Goal: Task Accomplishment & Management: Use online tool/utility

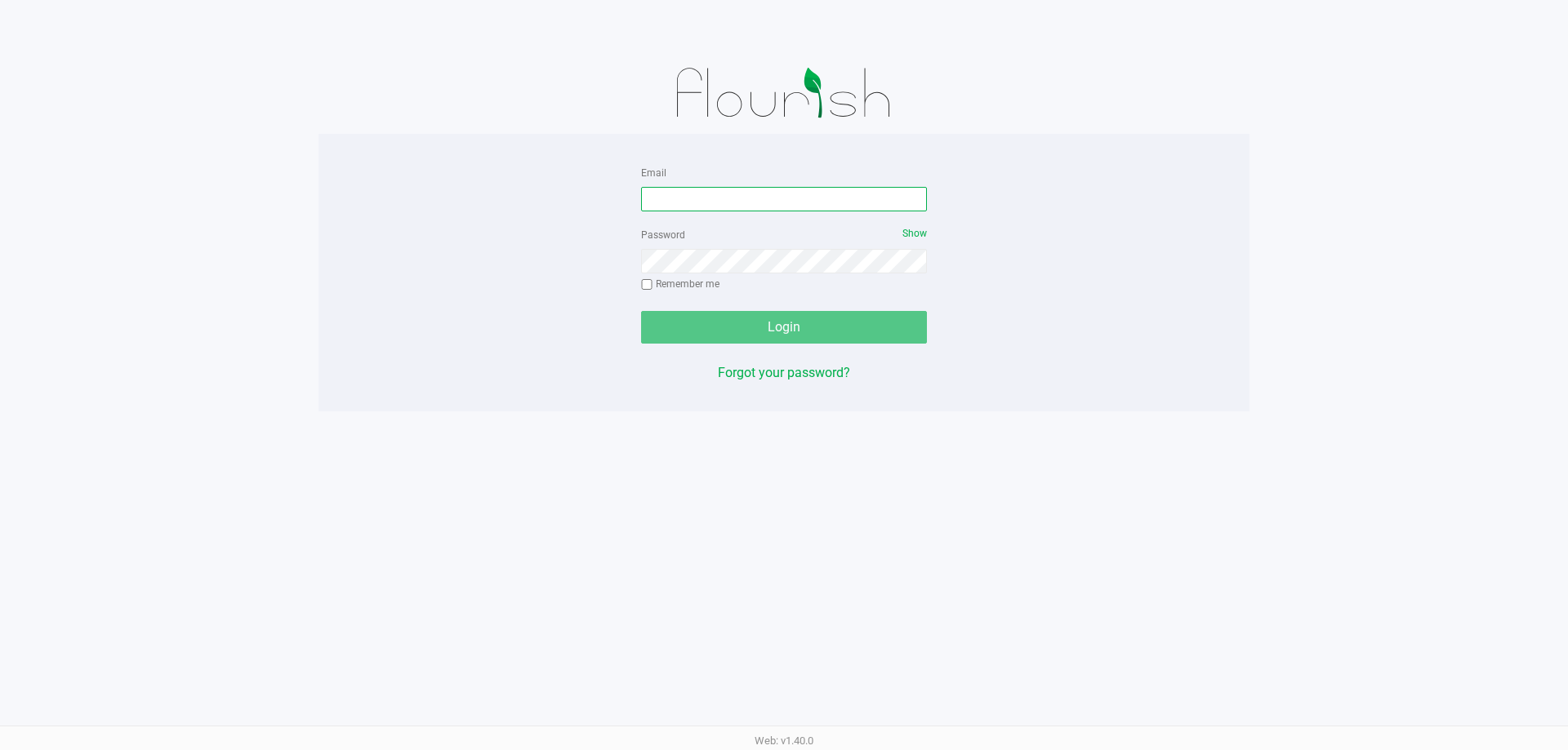
click at [727, 192] on input "Email" at bounding box center [783, 199] width 285 height 24
type input "[EMAIL_ADDRESS][DOMAIN_NAME]"
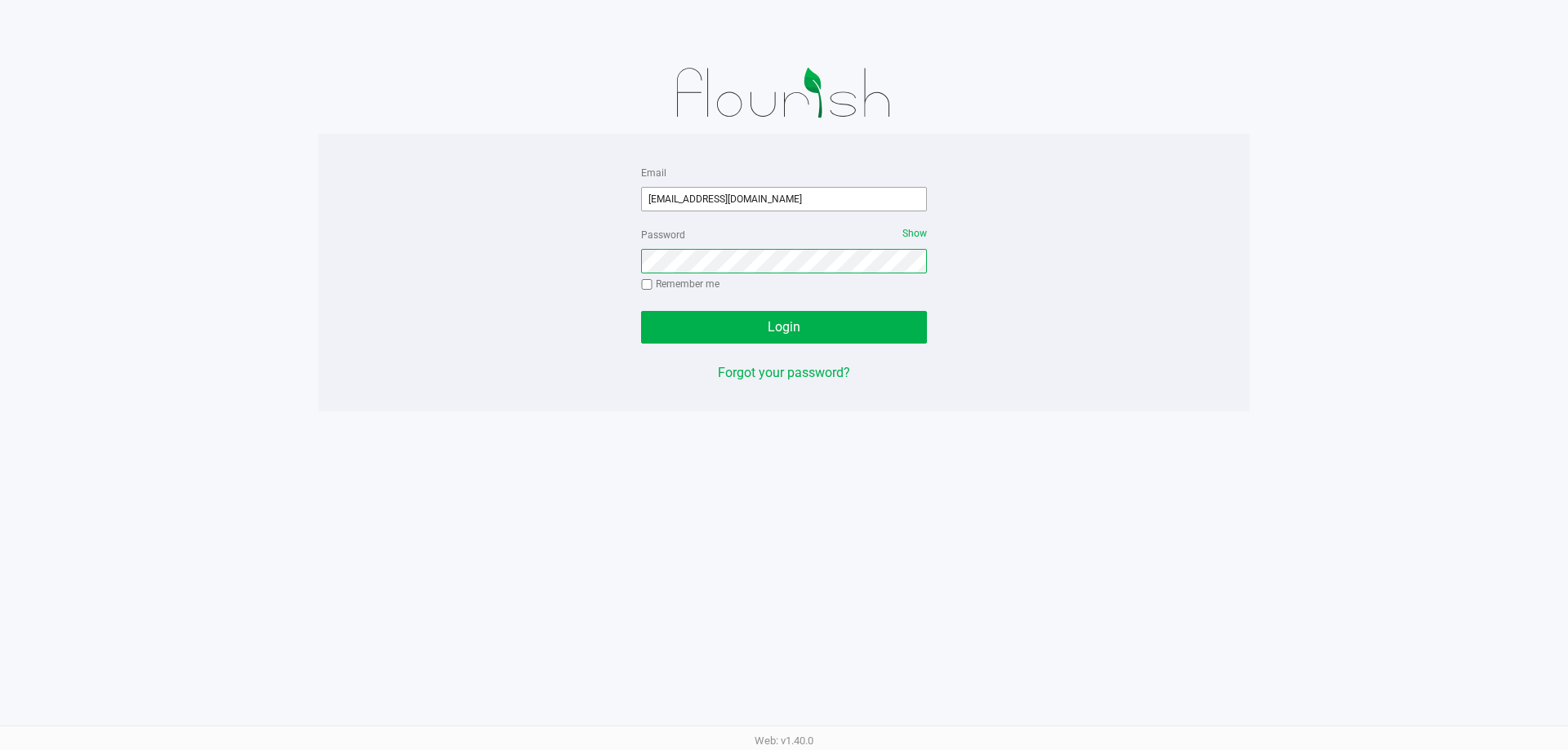
click at [641, 311] on button "Login" at bounding box center [783, 327] width 285 height 33
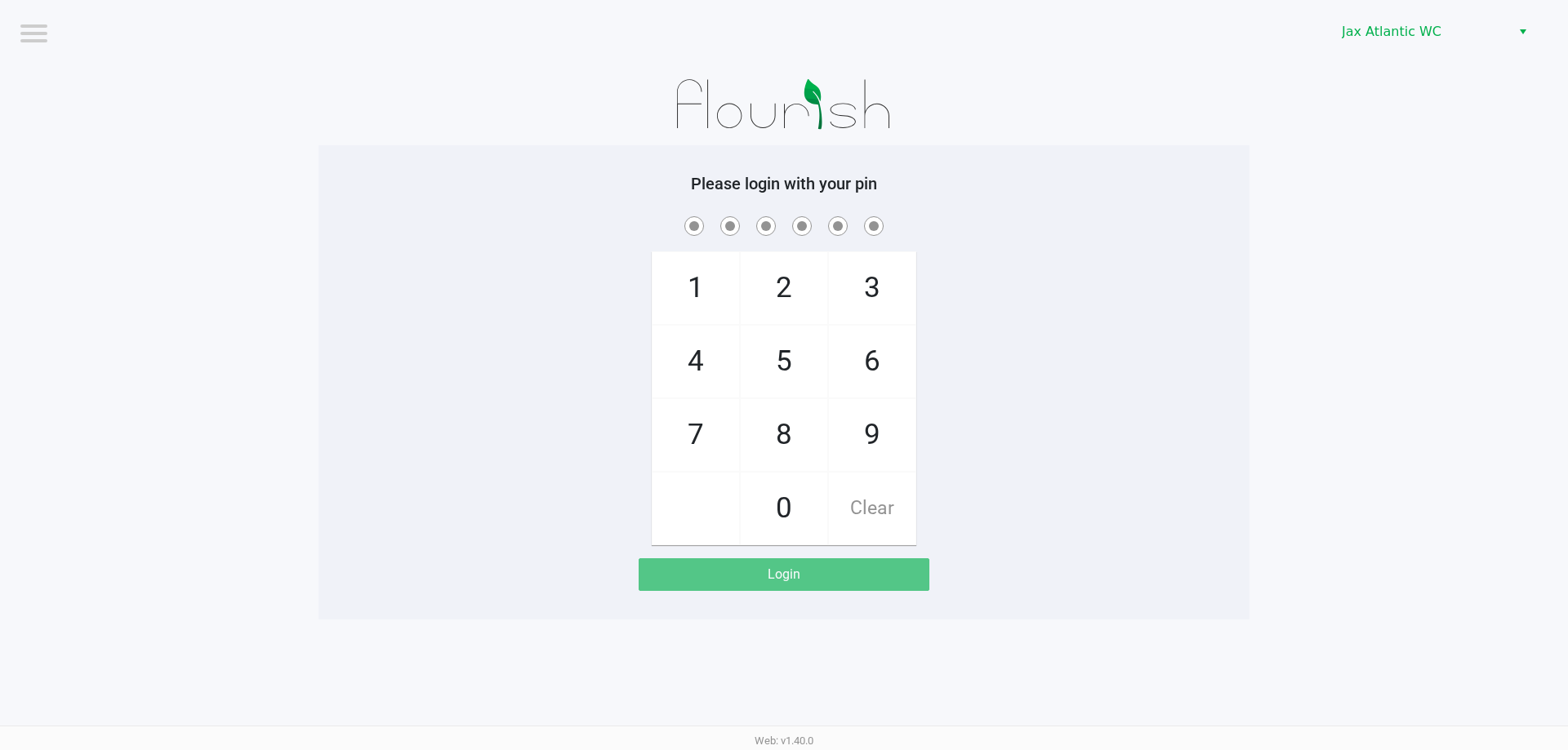
drag, startPoint x: 864, startPoint y: 431, endPoint x: 749, endPoint y: 359, distance: 135.7
click at [864, 431] on span "9" at bounding box center [872, 435] width 87 height 72
checkbox input "true"
click at [695, 300] on span "1" at bounding box center [695, 288] width 87 height 72
checkbox input "true"
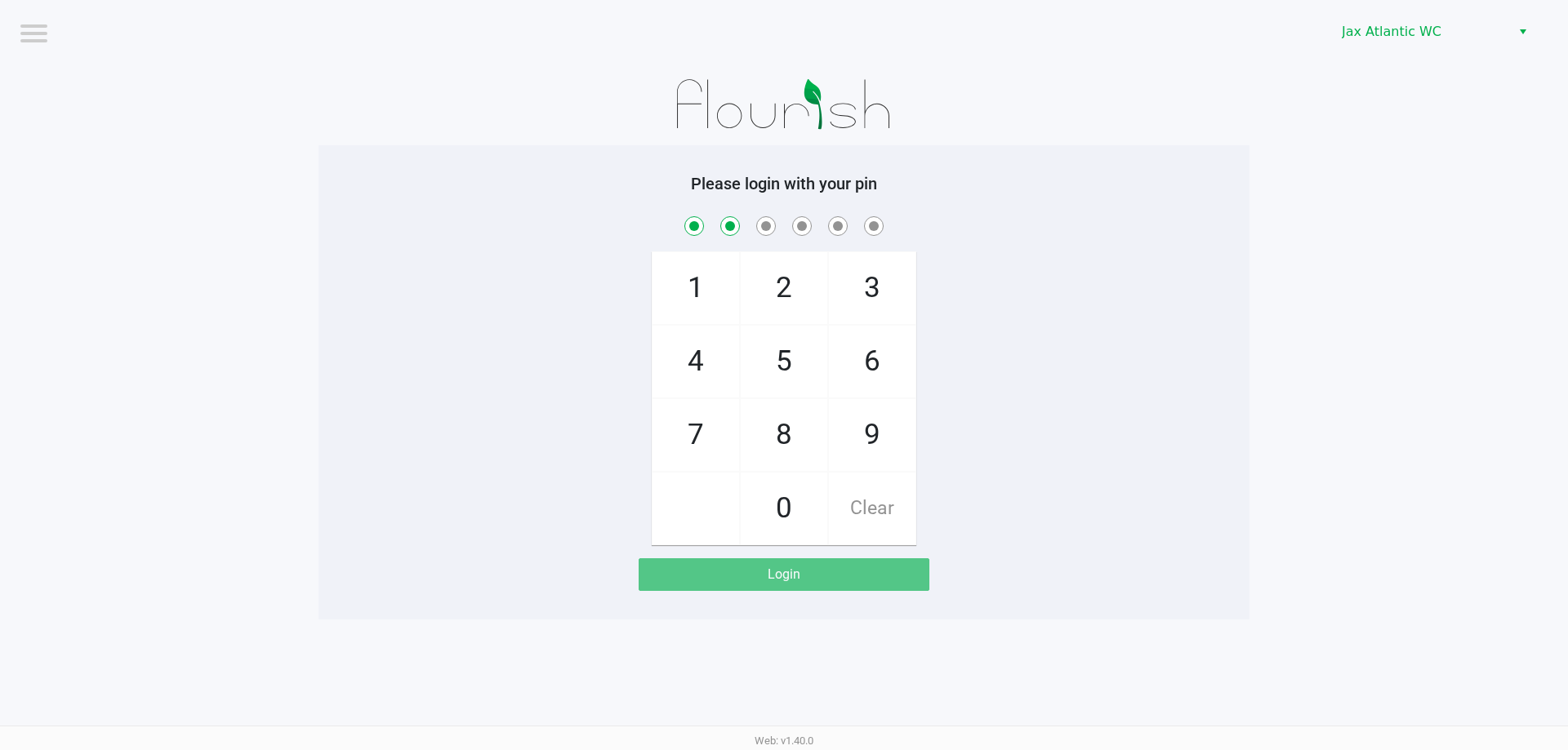
click at [695, 300] on span "1" at bounding box center [695, 288] width 87 height 72
checkbox input "true"
click at [679, 433] on span "7" at bounding box center [695, 435] width 87 height 72
checkbox input "true"
click at [682, 361] on span "4" at bounding box center [695, 361] width 87 height 72
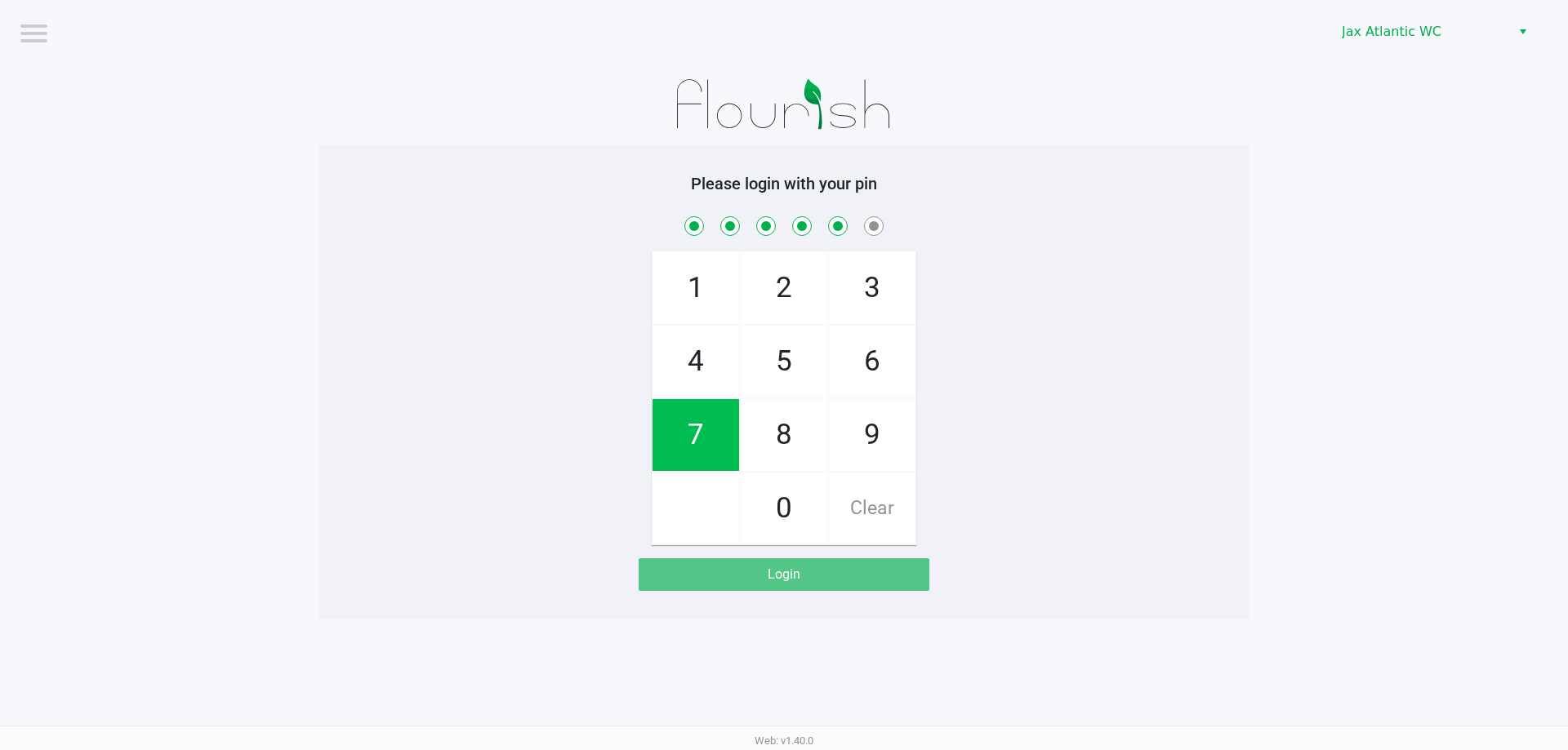
checkbox input "true"
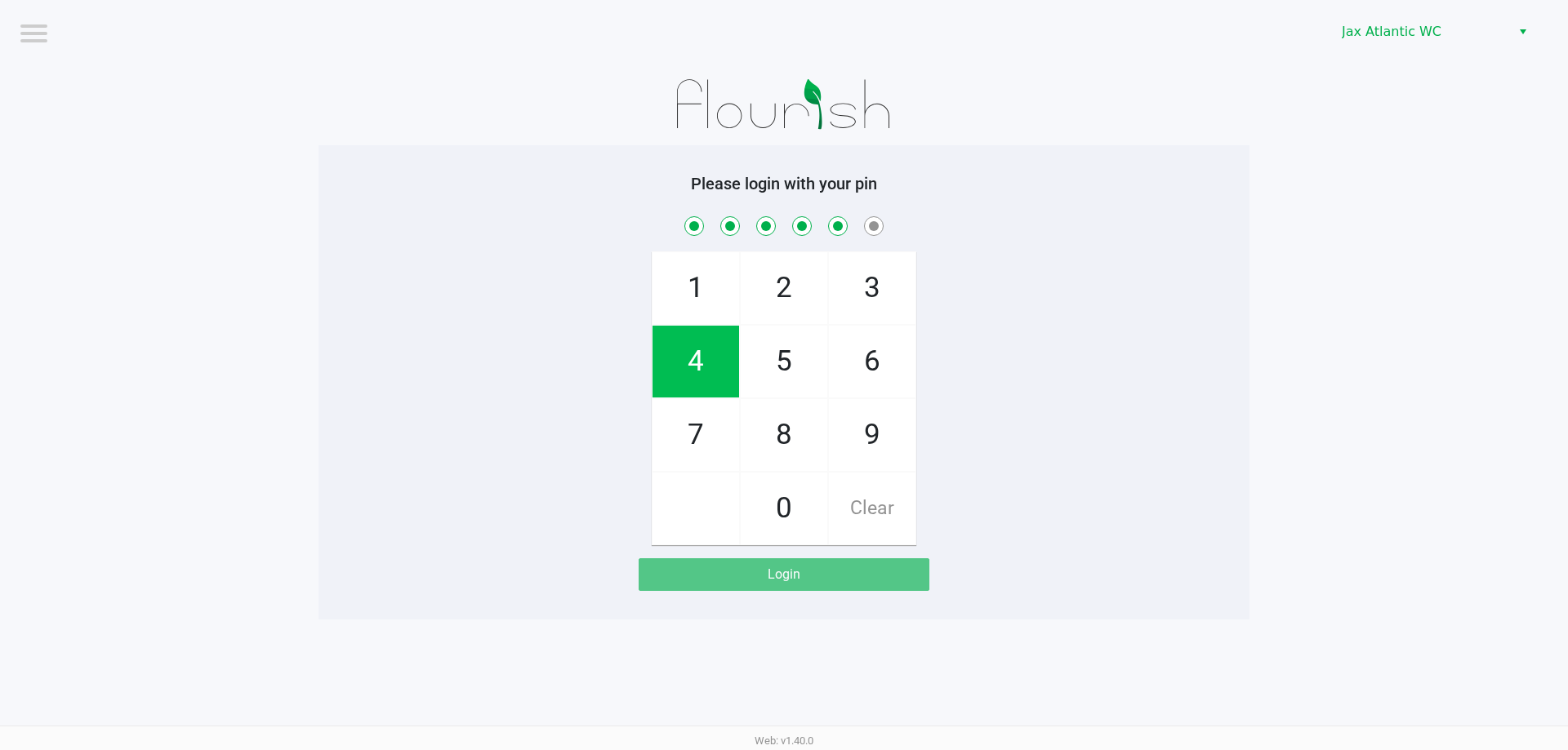
click at [704, 414] on span "7" at bounding box center [695, 435] width 87 height 72
checkbox input "true"
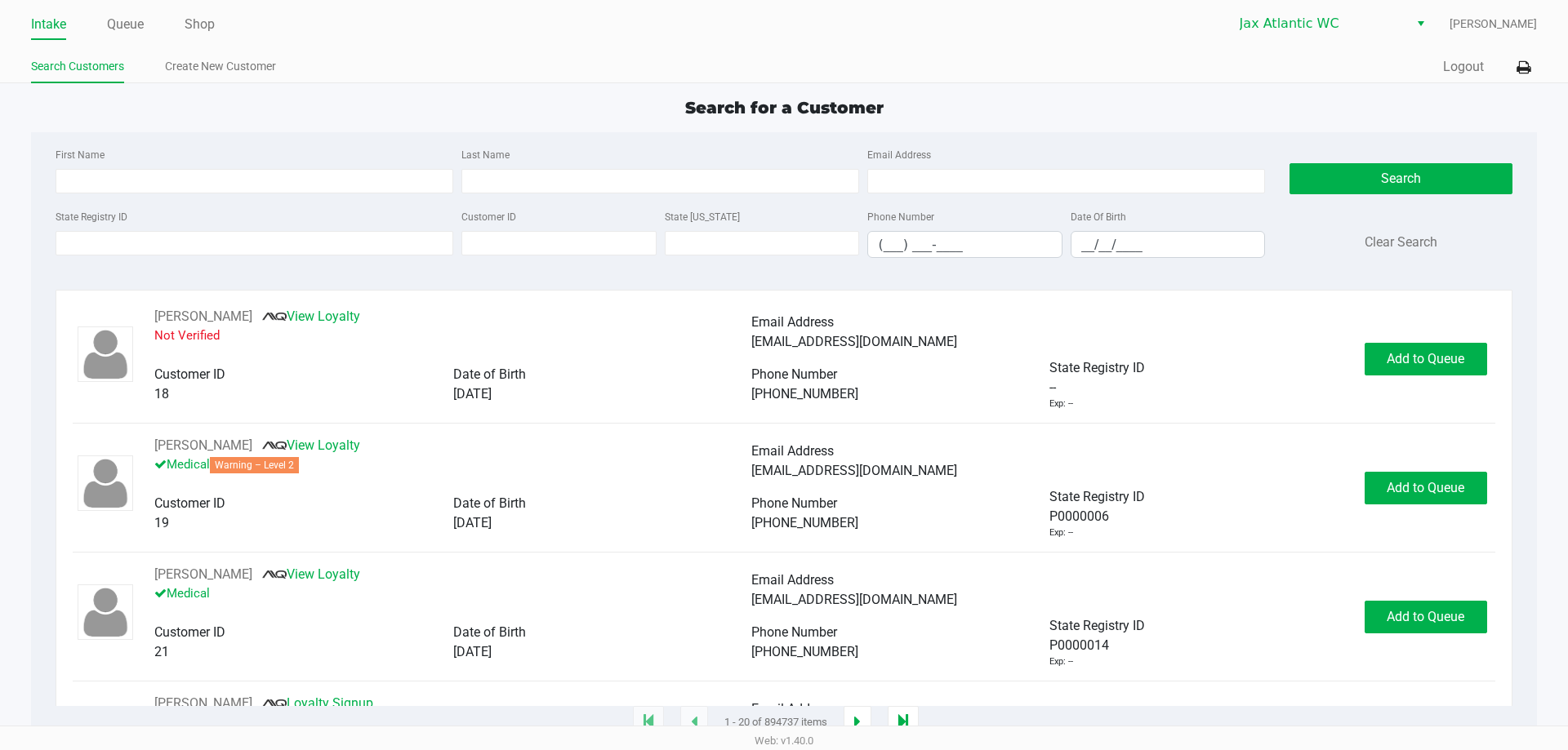
drag, startPoint x: 206, startPoint y: 16, endPoint x: 271, endPoint y: 38, distance: 68.6
click at [206, 16] on link "Shop" at bounding box center [199, 24] width 30 height 22
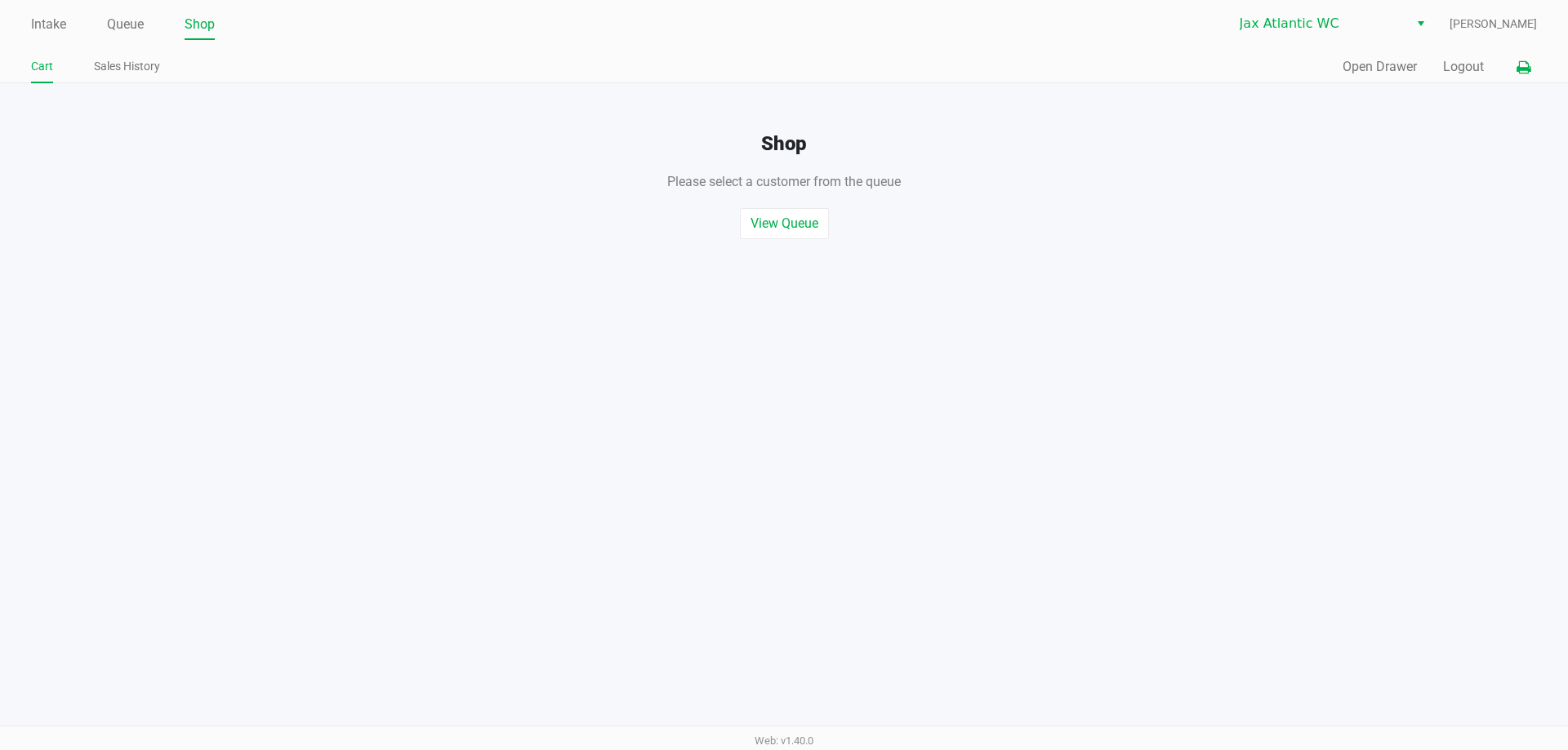
click at [1536, 71] on button at bounding box center [1523, 67] width 27 height 30
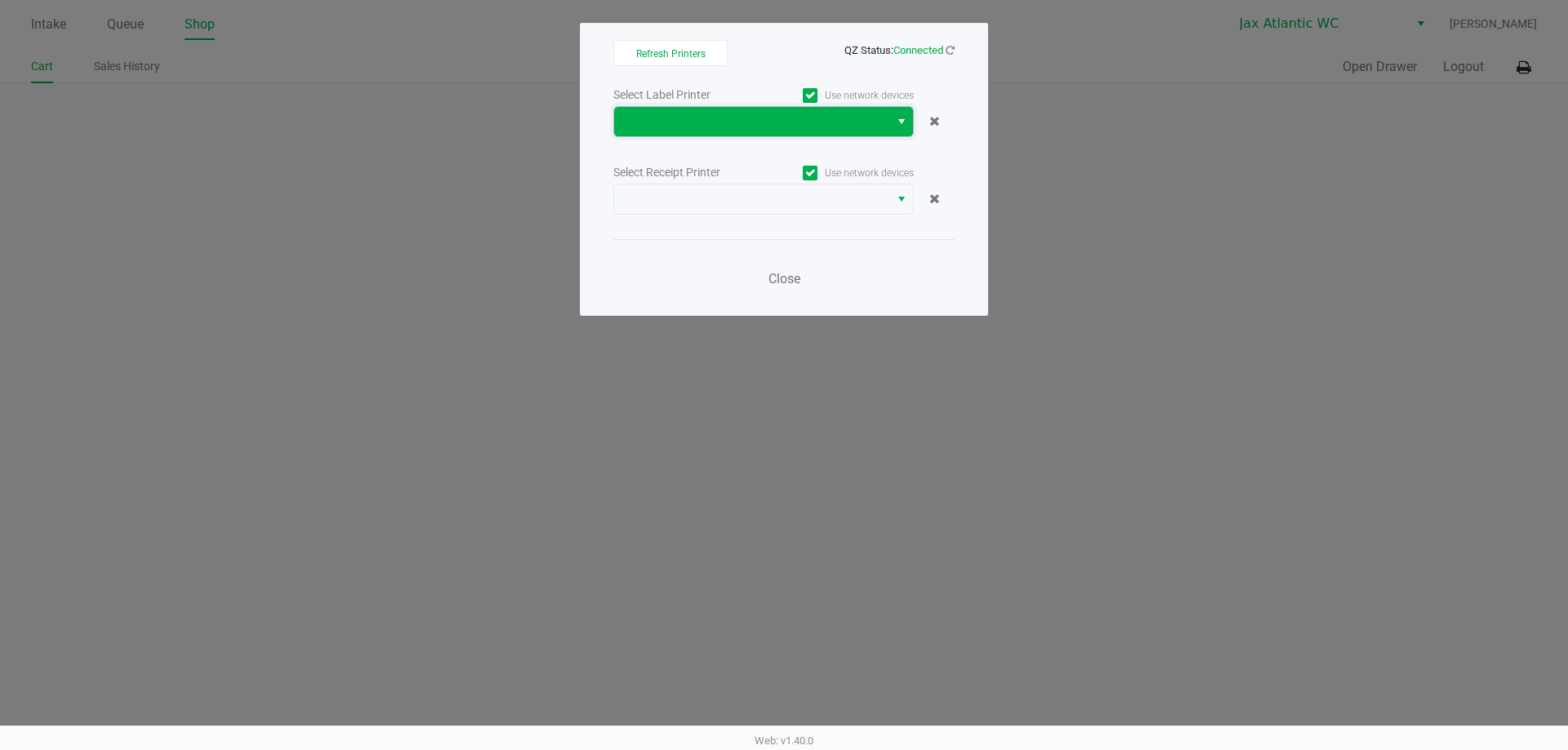
click at [799, 125] on span at bounding box center [751, 122] width 255 height 20
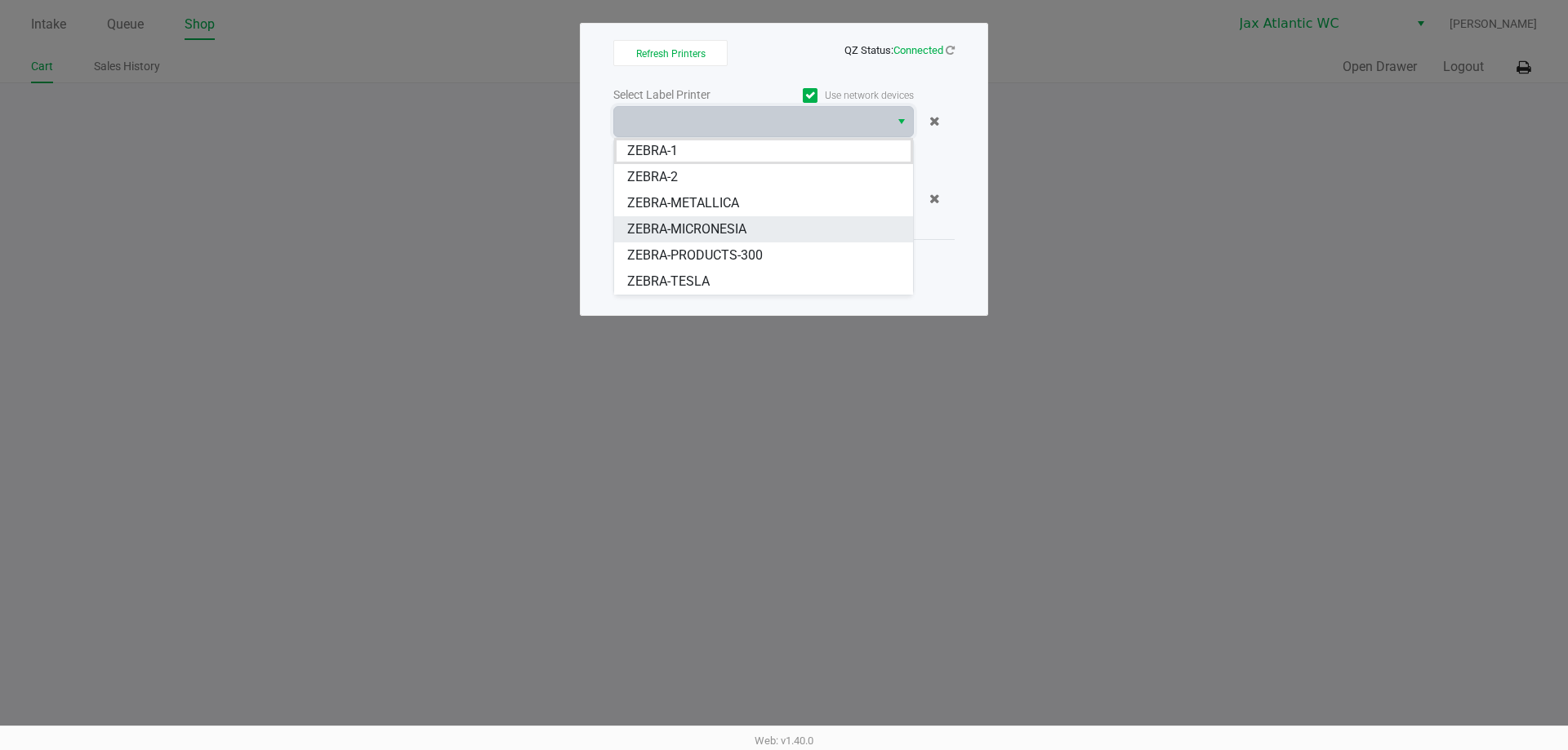
click at [744, 232] on span "ZEBRA-MICRONESIA" at bounding box center [686, 229] width 119 height 20
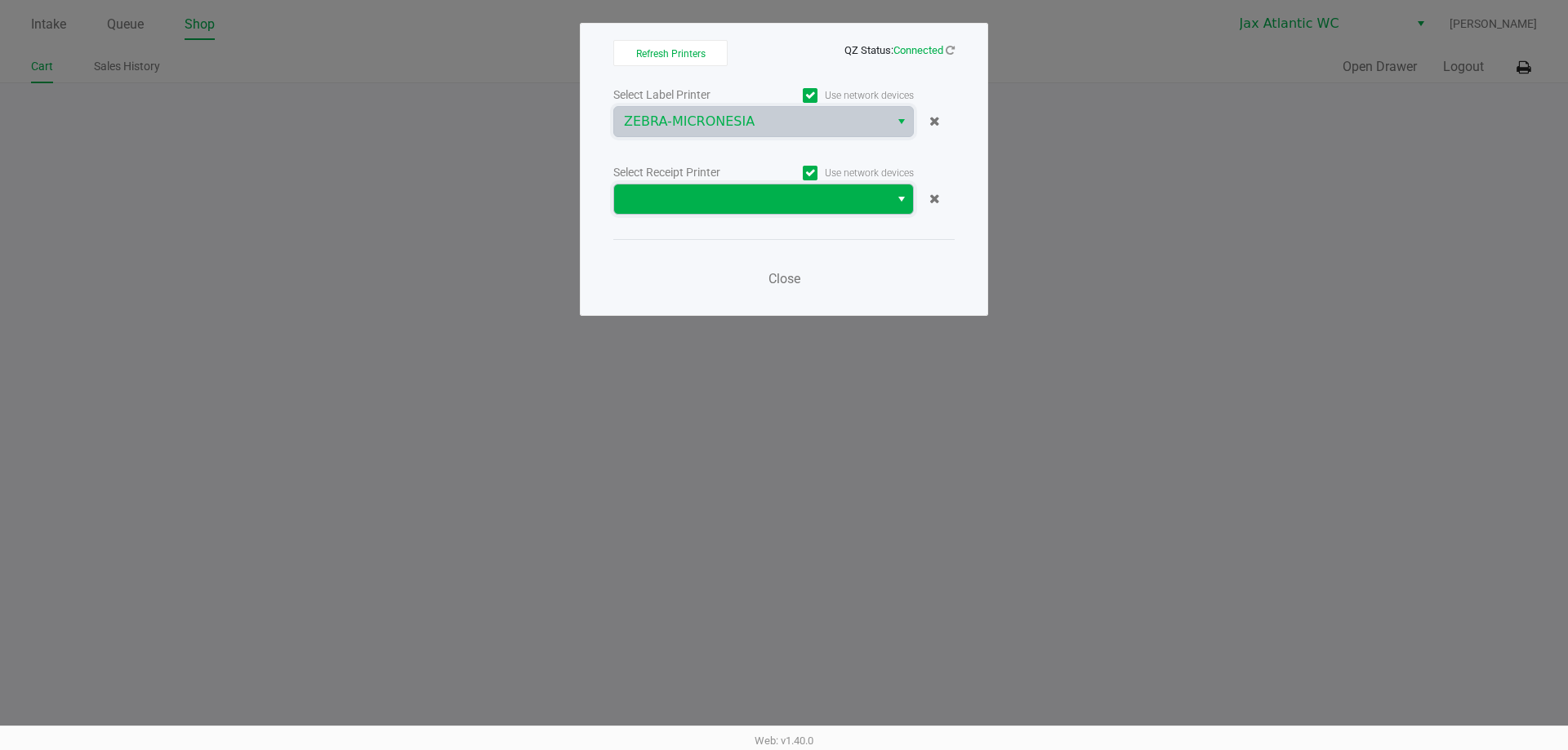
click at [744, 202] on span at bounding box center [751, 199] width 255 height 20
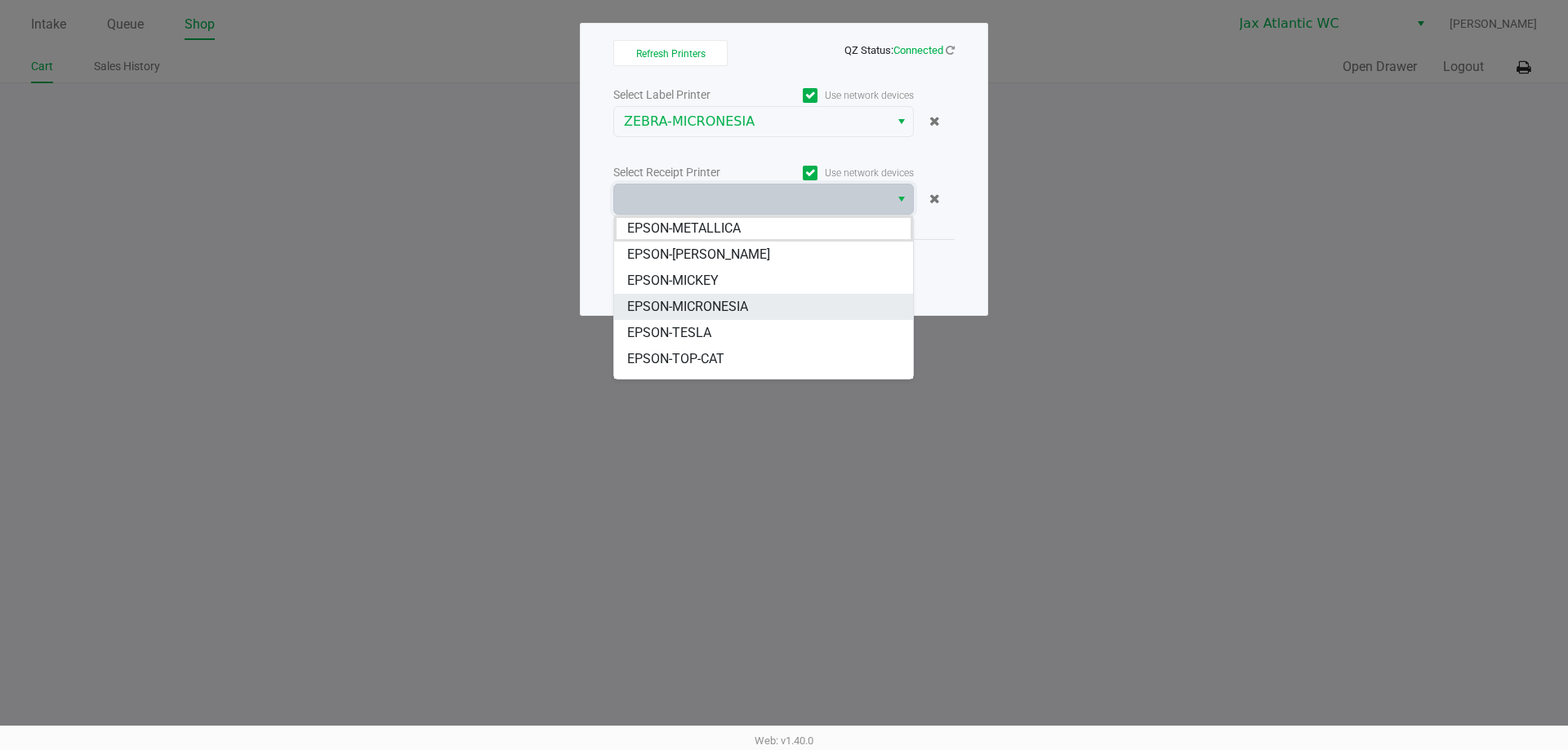
click at [773, 301] on li "EPSON-MICRONESIA" at bounding box center [762, 307] width 298 height 26
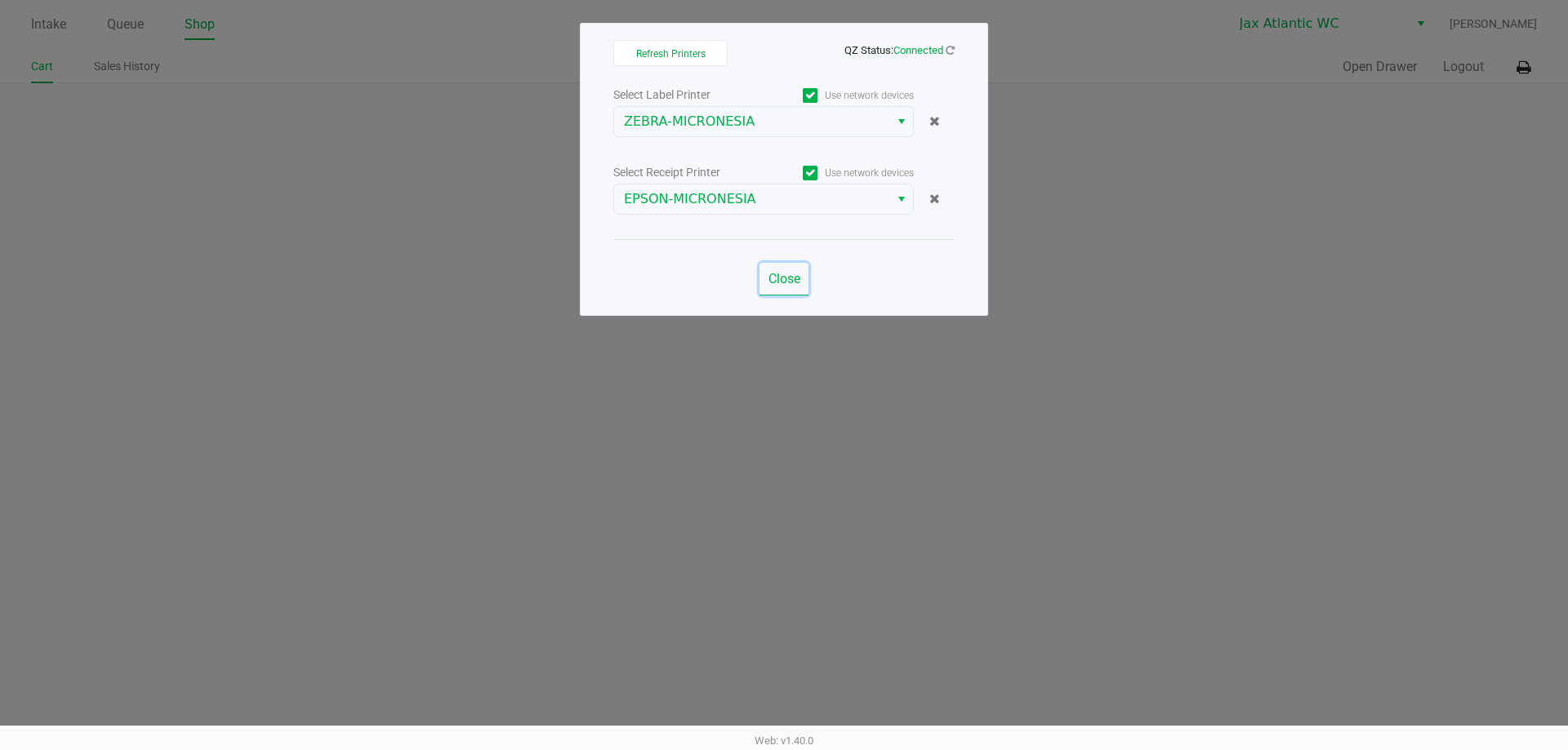
click at [770, 273] on span "Close" at bounding box center [784, 279] width 32 height 16
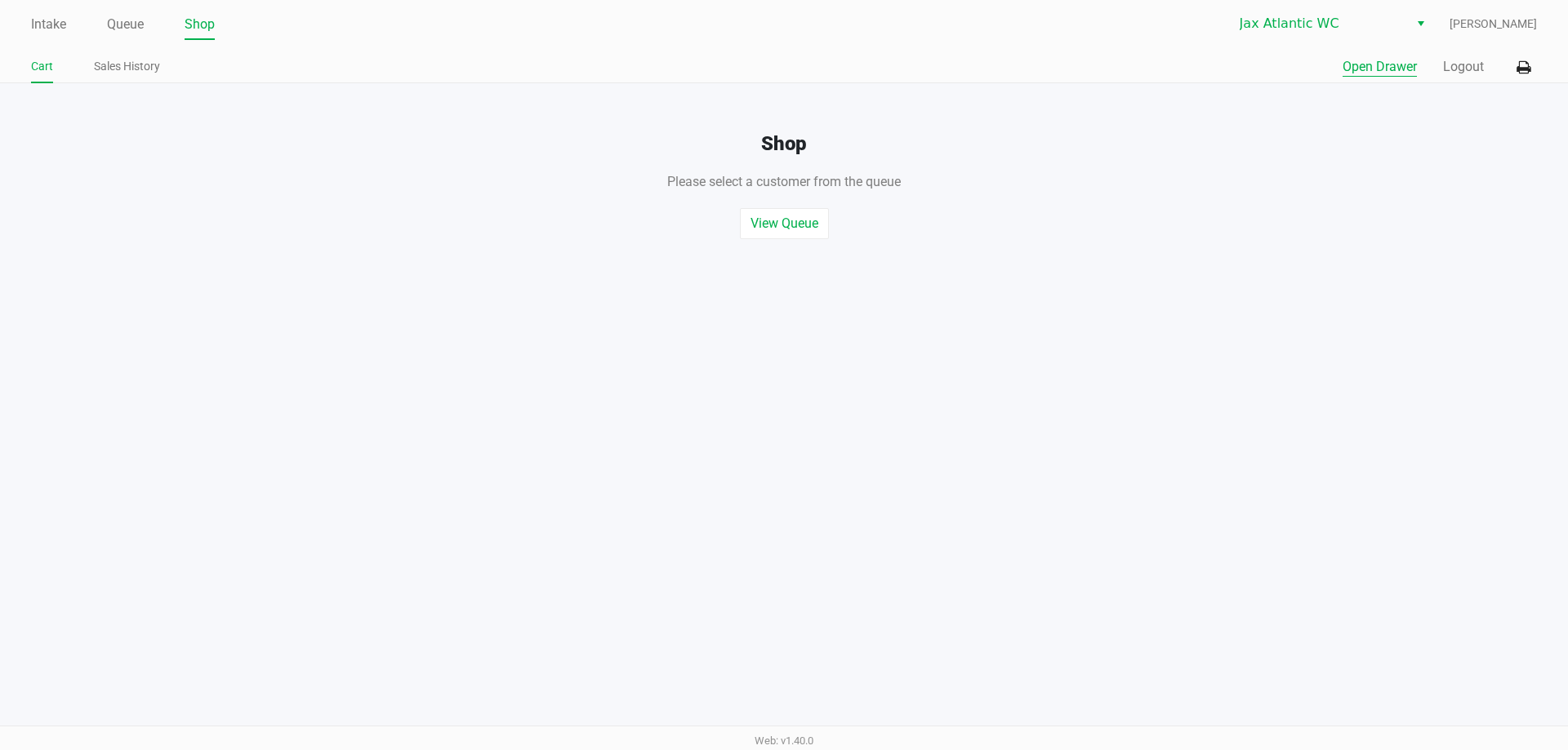
click at [1375, 61] on button "Open Drawer" at bounding box center [1379, 66] width 74 height 20
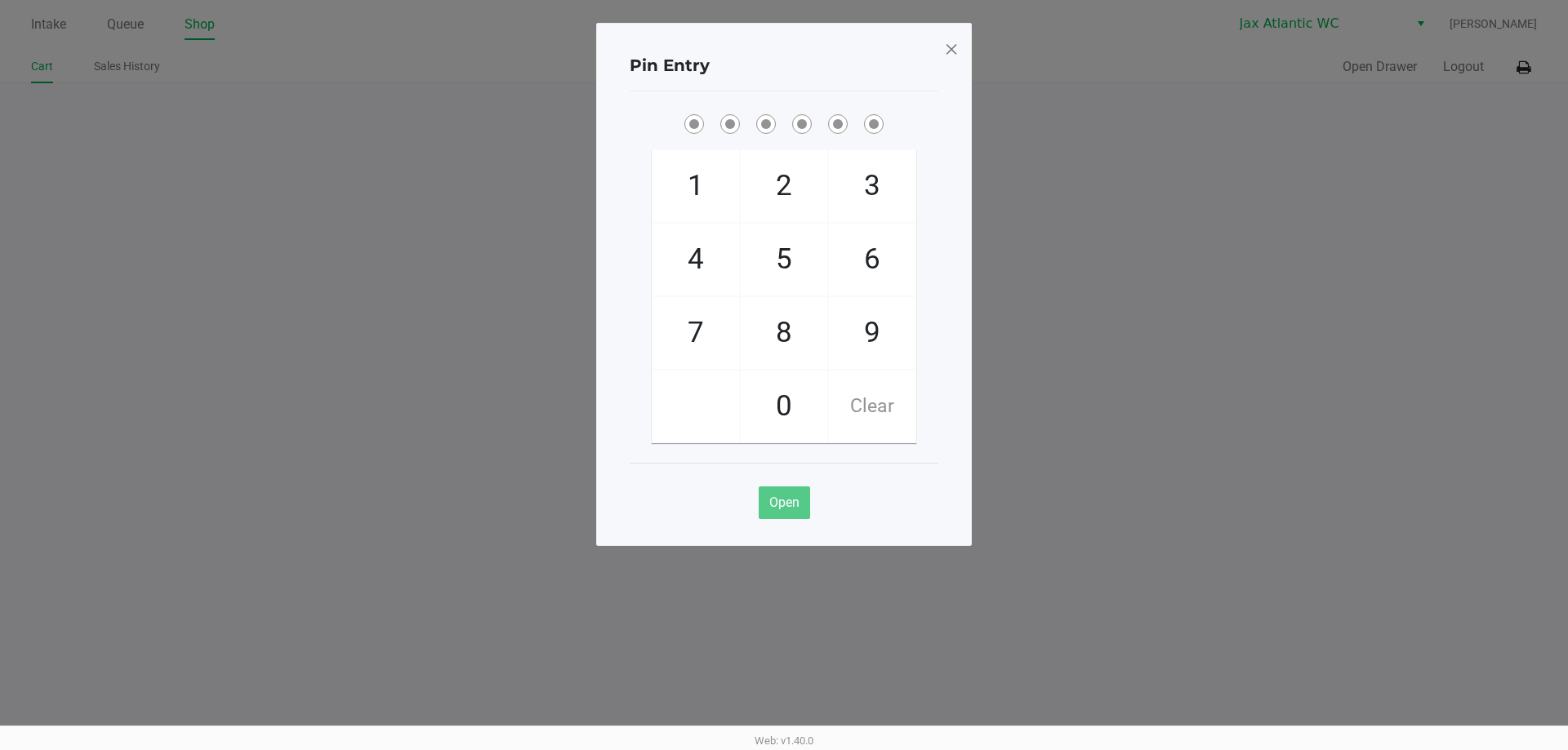
click at [870, 335] on span "9" at bounding box center [872, 333] width 87 height 72
checkbox input "true"
click at [673, 165] on span "1" at bounding box center [695, 186] width 87 height 72
checkbox input "true"
click at [677, 165] on span "1" at bounding box center [695, 186] width 87 height 72
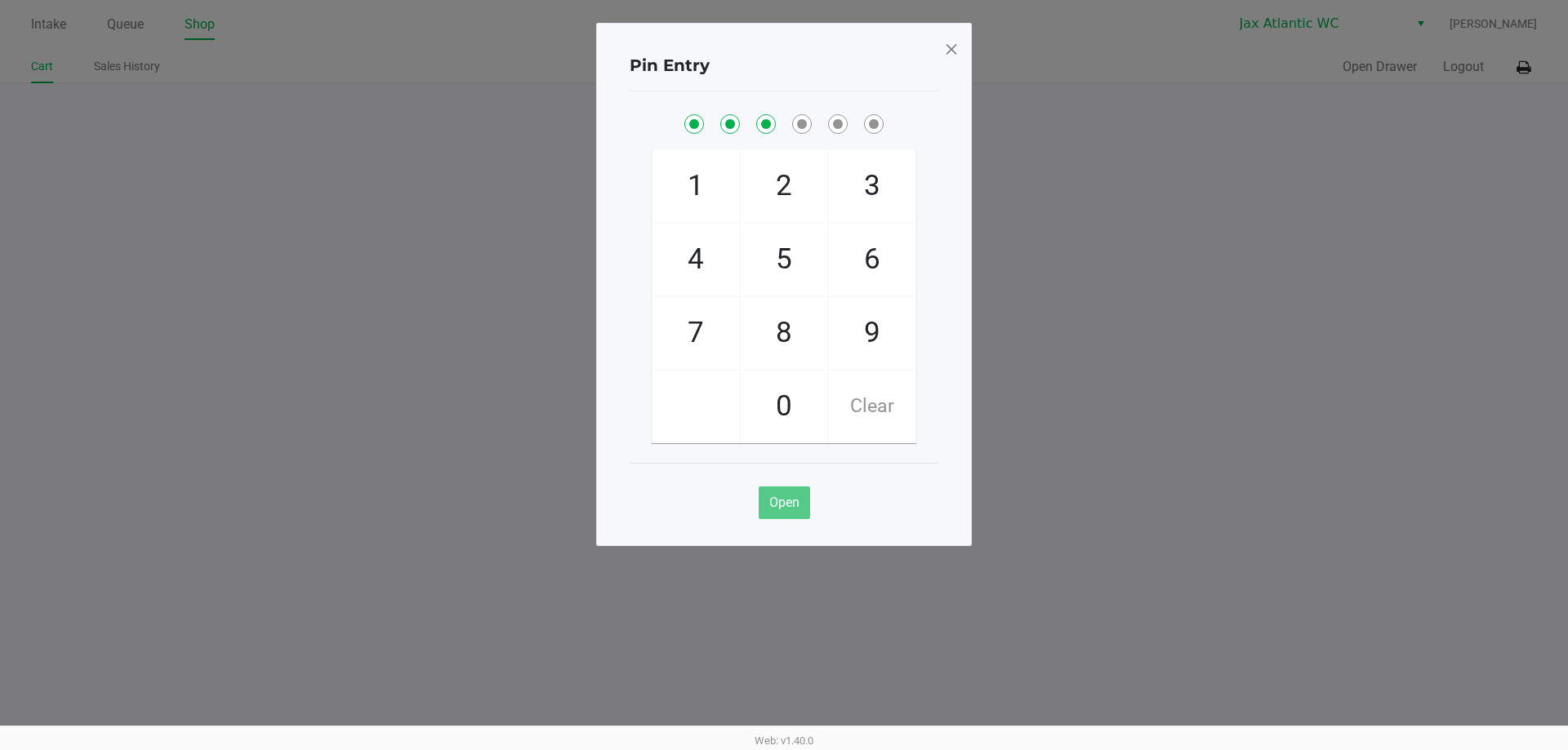
checkbox input "true"
drag, startPoint x: 697, startPoint y: 328, endPoint x: 699, endPoint y: 320, distance: 8.2
click at [699, 320] on span "7" at bounding box center [695, 333] width 87 height 72
checkbox input "true"
click at [705, 253] on span "4" at bounding box center [695, 259] width 87 height 72
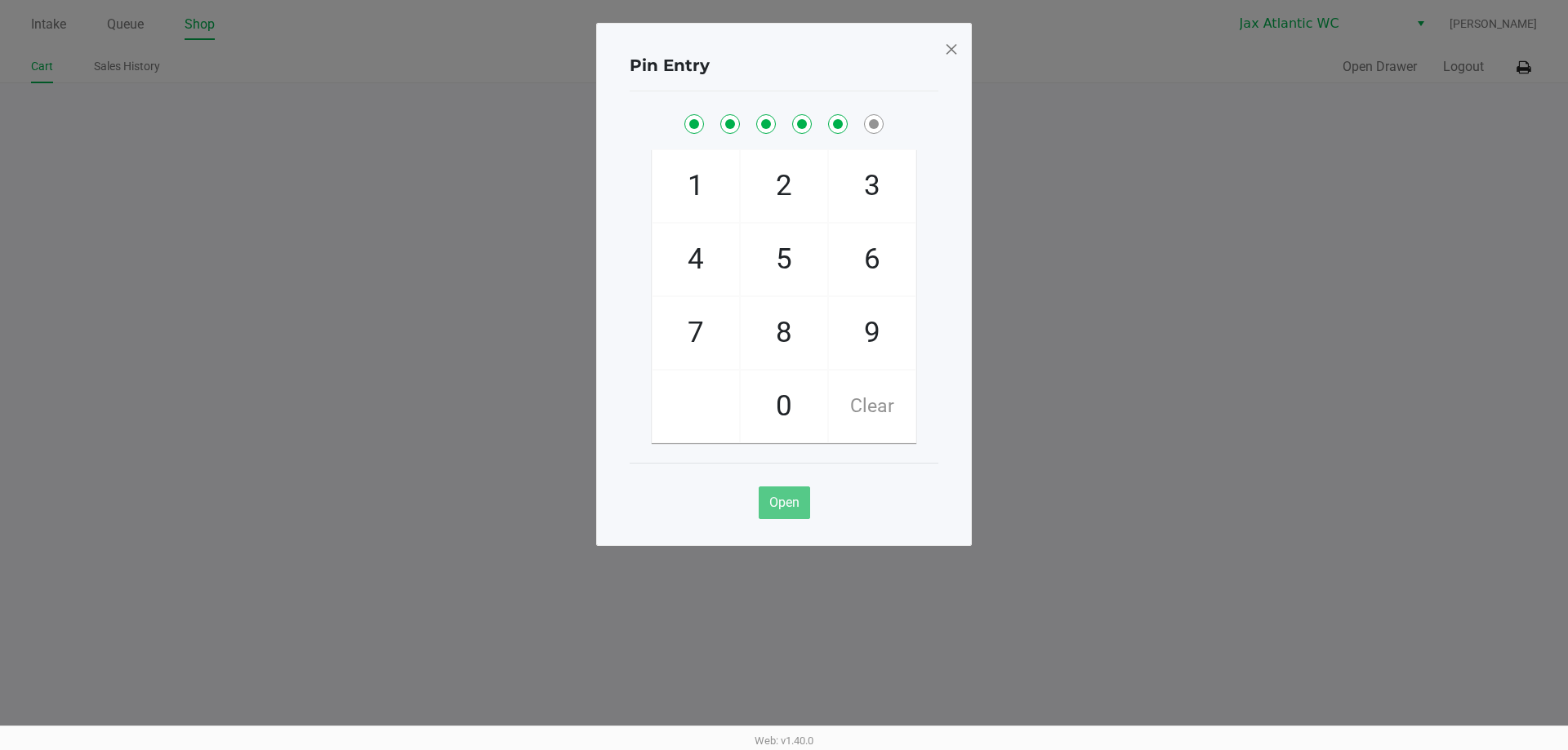
checkbox input "true"
click at [707, 310] on span "7" at bounding box center [695, 333] width 87 height 72
checkbox input "true"
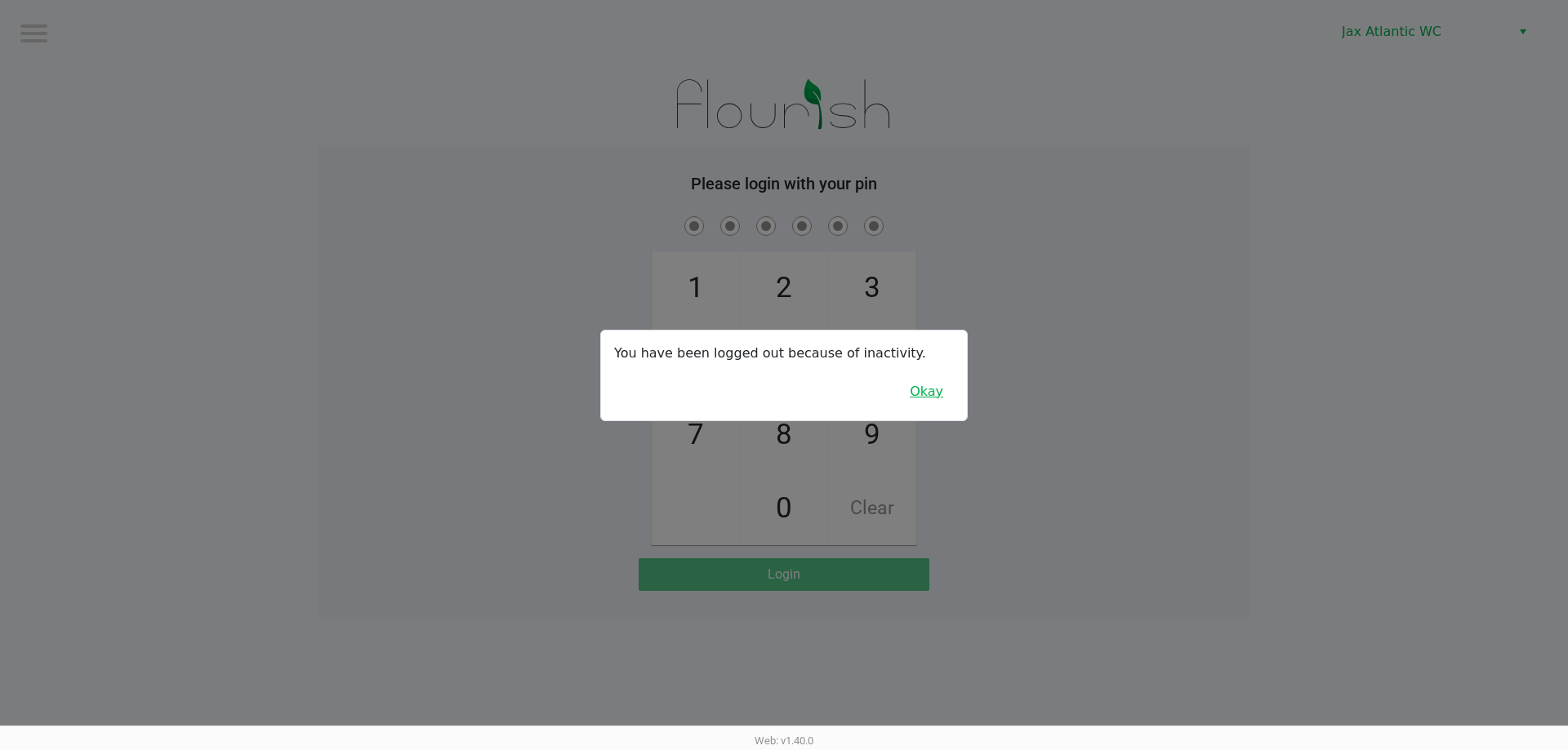
click at [948, 388] on button "Okay" at bounding box center [926, 391] width 54 height 31
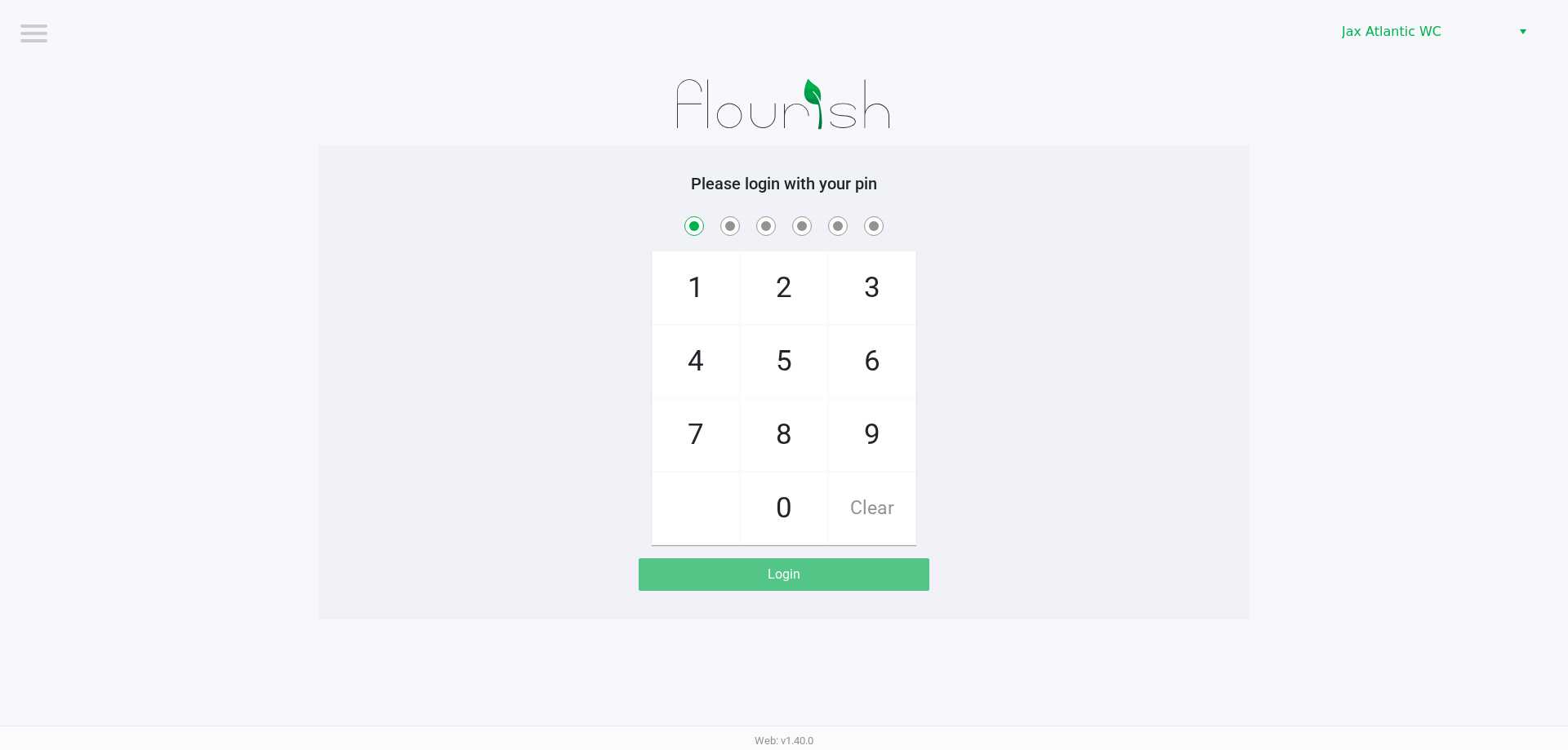
checkbox input "true"
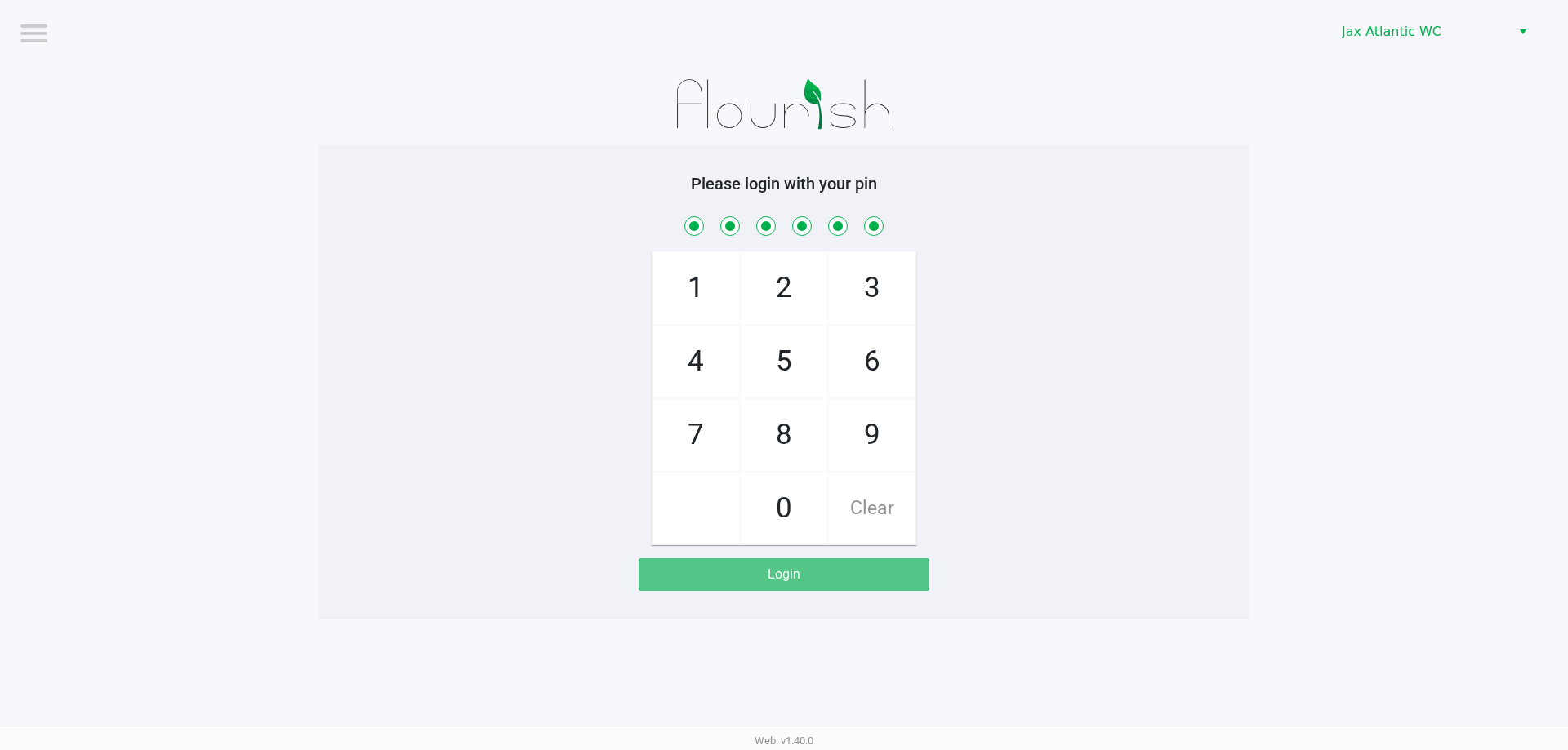
checkbox input "true"
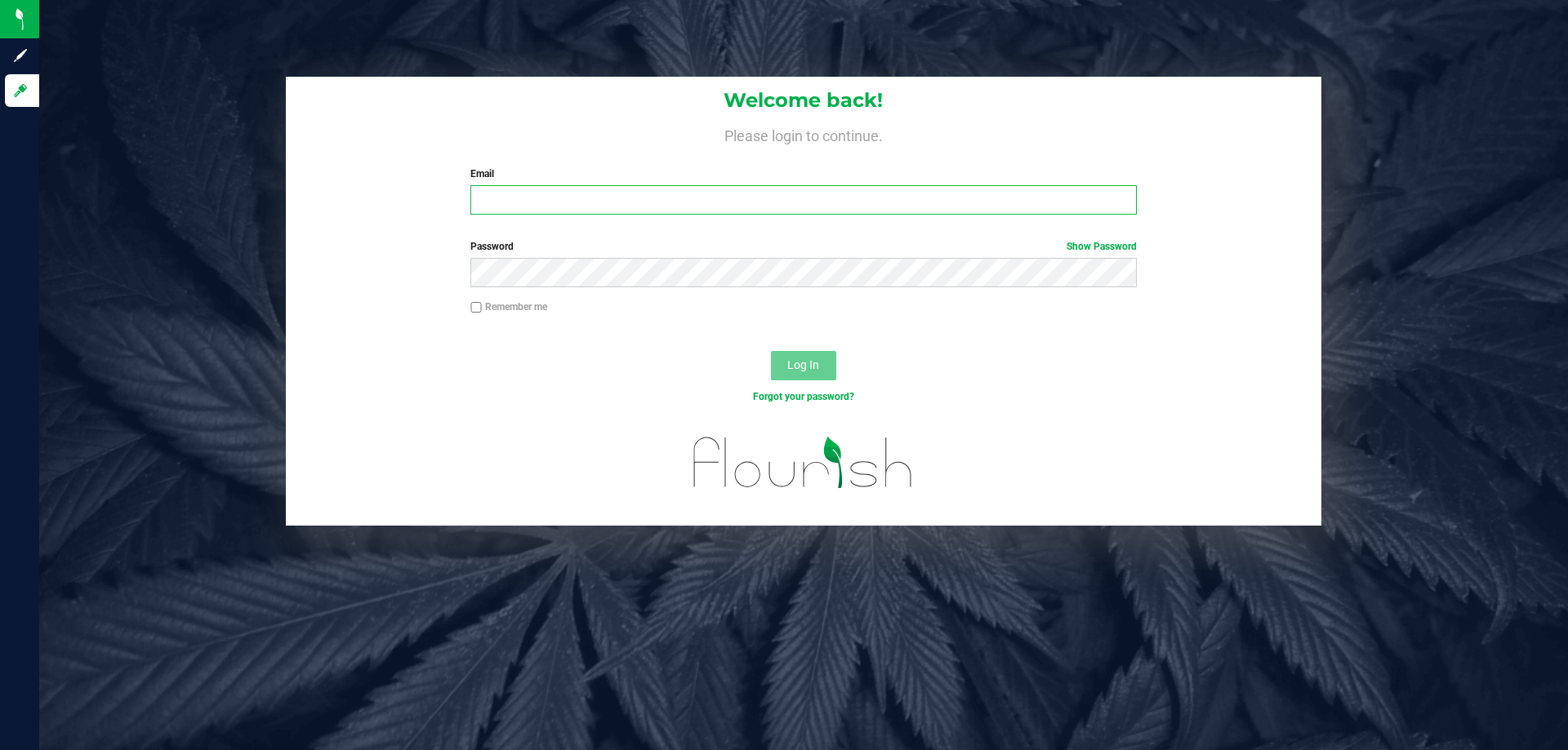
click at [521, 191] on input "Email" at bounding box center [803, 199] width 665 height 29
type input "[EMAIL_ADDRESS][DOMAIN_NAME]"
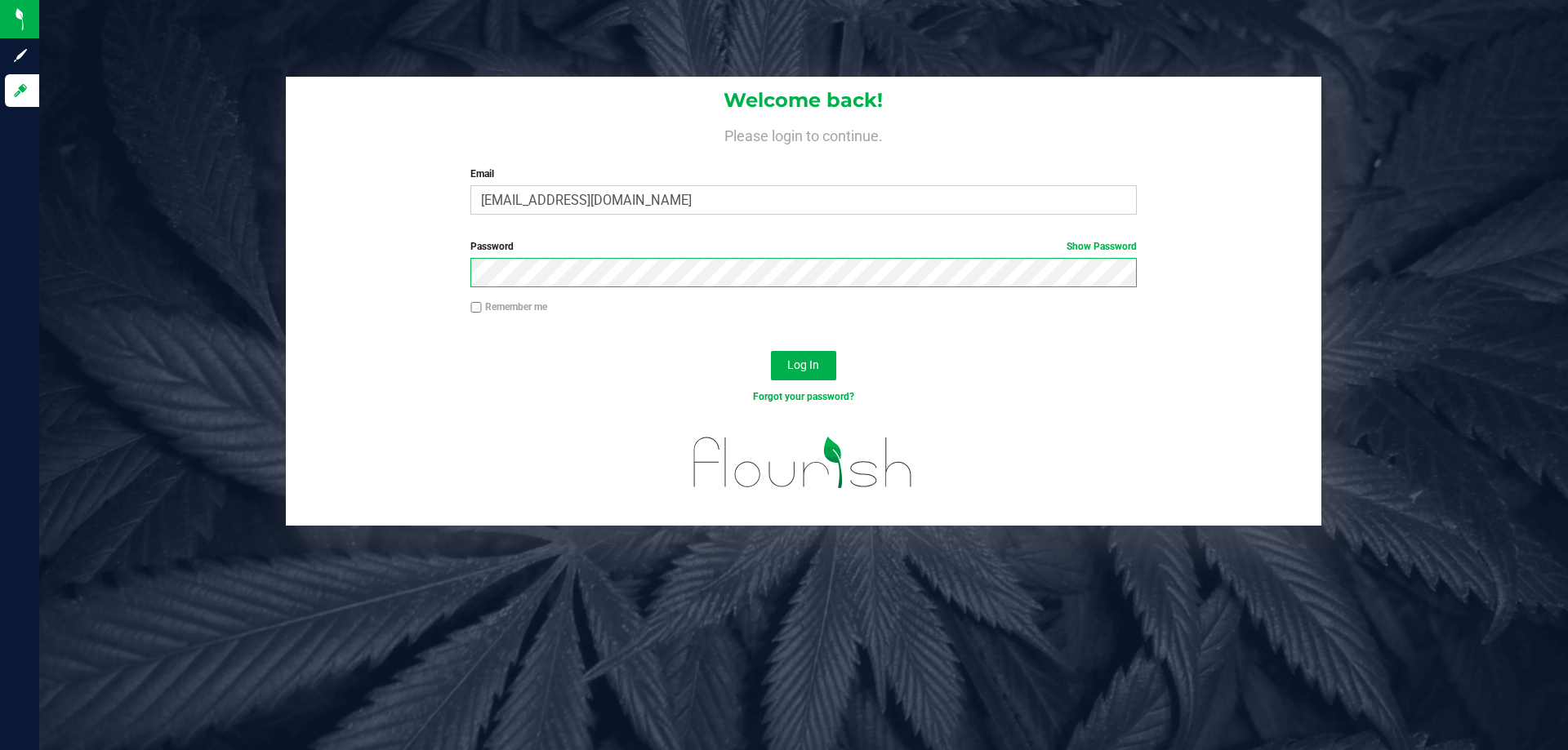
click at [771, 351] on button "Log In" at bounding box center [804, 365] width 65 height 29
